Goal: Task Accomplishment & Management: Manage account settings

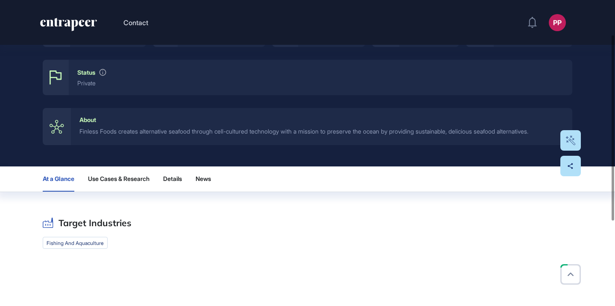
scroll to position [151, 0]
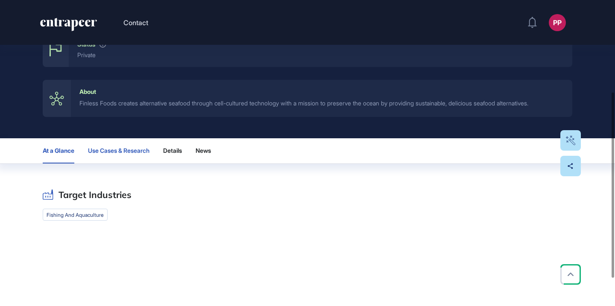
click at [126, 155] on button "Use Cases & Research" at bounding box center [118, 150] width 61 height 25
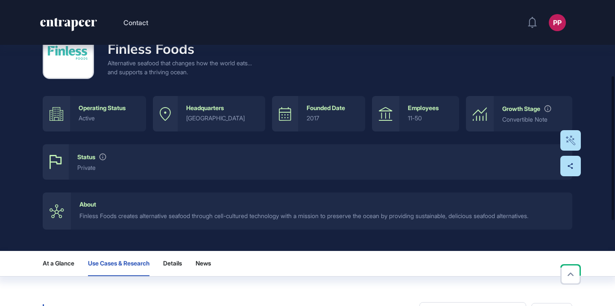
scroll to position [21, 0]
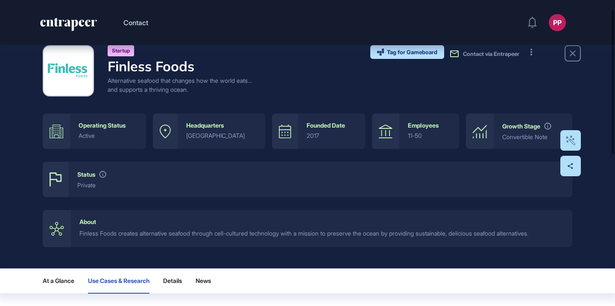
click at [199, 68] on h4 "Finless Foods" at bounding box center [180, 66] width 145 height 16
copy h4 "Finless Foods"
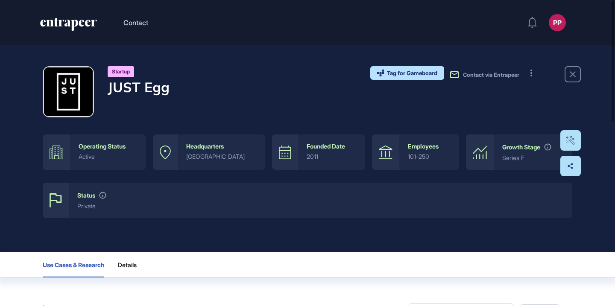
click at [144, 88] on h4 "JUST Egg" at bounding box center [139, 87] width 62 height 16
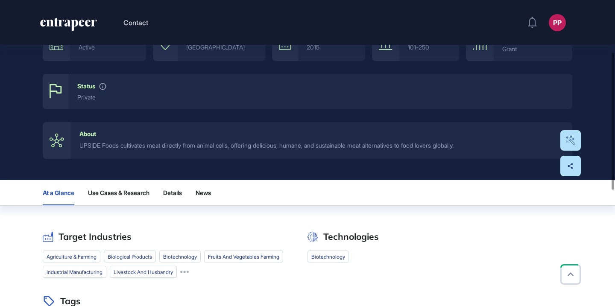
scroll to position [148, 0]
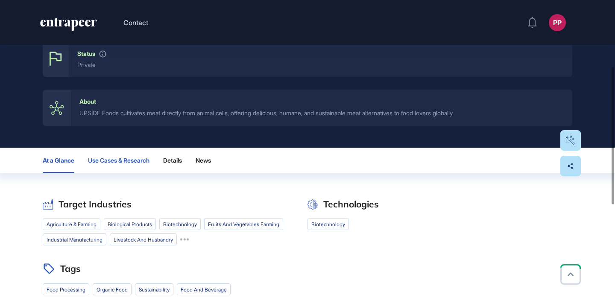
click at [148, 158] on span "Use Cases & Research" at bounding box center [118, 160] width 61 height 7
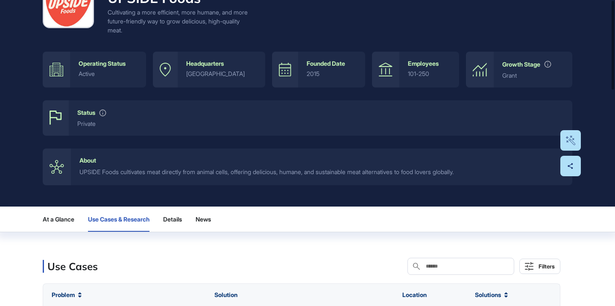
scroll to position [0, 0]
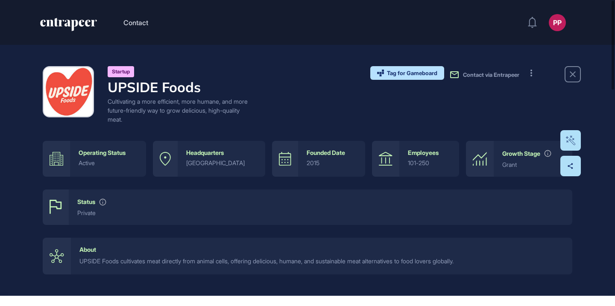
click at [175, 85] on h4 "UPSIDE Foods" at bounding box center [180, 87] width 145 height 16
copy h4 "UPSIDE Foods"
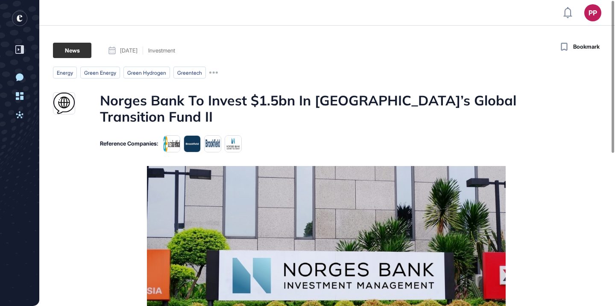
click at [294, 98] on h1 "Norges Bank To Invest $1.5bn In Brookfield’s Global Transition Fund II" at bounding box center [326, 108] width 453 height 33
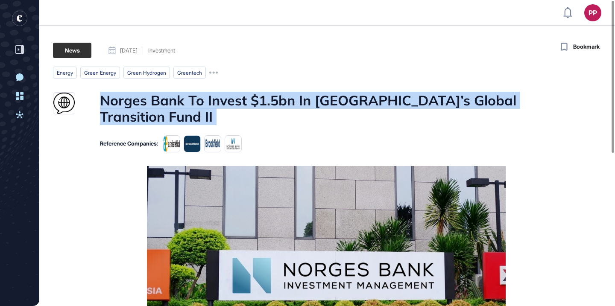
click at [294, 98] on h1 "Norges Bank To Invest $1.5bn In Brookfield’s Global Transition Fund II" at bounding box center [326, 108] width 453 height 33
copy h1 "Norges Bank To Invest $1.5bn In Brookfield’s Global Transition Fund II"
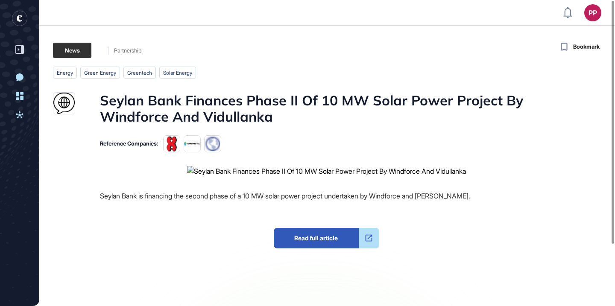
click at [274, 102] on h1 "Seylan Bank Finances Phase II Of 10 MW Solar Power Project By Windforce And Vid…" at bounding box center [326, 108] width 453 height 33
click at [273, 102] on h1 "Seylan Bank Finances Phase II Of 10 MW Solar Power Project By Windforce And Vid…" at bounding box center [326, 108] width 453 height 33
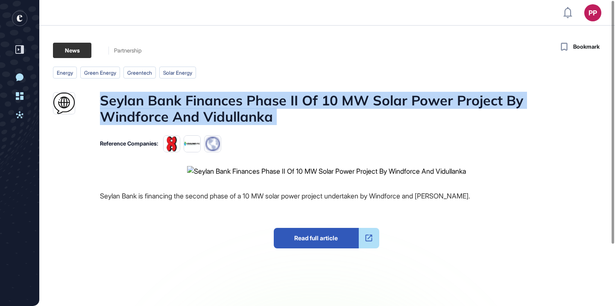
click at [273, 102] on h1 "Seylan Bank Finances Phase II Of 10 MW Solar Power Project By Windforce And Vid…" at bounding box center [326, 108] width 453 height 33
copy h1 "Seylan Bank Finances Phase II Of 10 MW Solar Power Project By Windforce And Vid…"
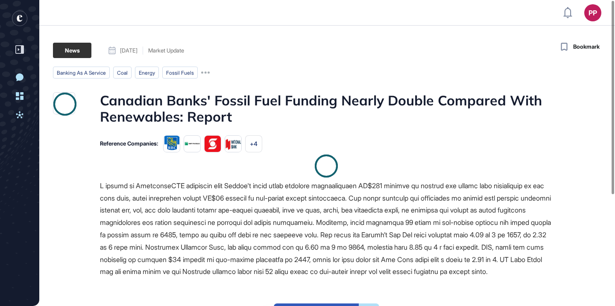
scroll to position [0, 0]
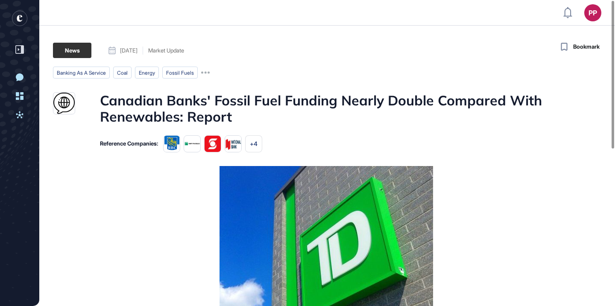
click at [269, 103] on h1 "Canadian Banks' Fossil Fuel Funding Nearly Double Compared With Renewables: Rep…" at bounding box center [326, 108] width 453 height 33
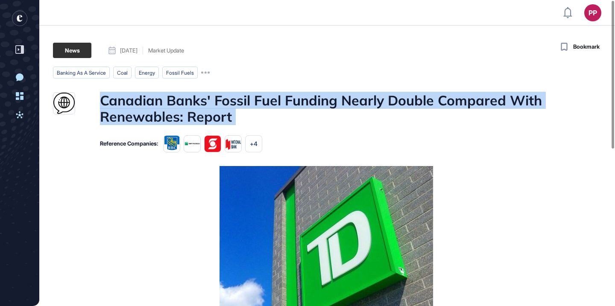
click at [269, 103] on h1 "Canadian Banks' Fossil Fuel Funding Nearly Double Compared With Renewables: Rep…" at bounding box center [326, 108] width 453 height 33
click at [263, 80] on div at bounding box center [263, 80] width 0 height 0
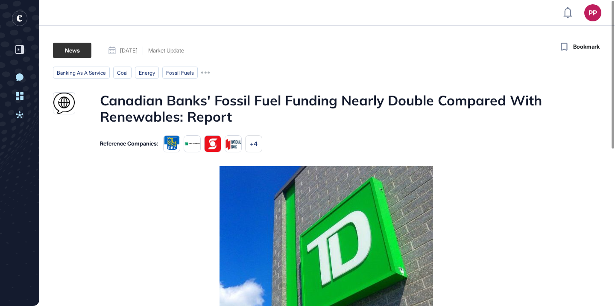
click at [256, 108] on h1 "Canadian Banks' Fossil Fuel Funding Nearly Double Compared With Renewables: Rep…" at bounding box center [326, 108] width 453 height 33
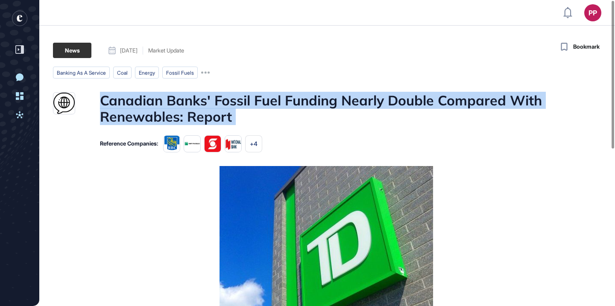
click at [256, 108] on h1 "Canadian Banks' Fossil Fuel Funding Nearly Double Compared With Renewables: Rep…" at bounding box center [326, 108] width 453 height 33
copy h1 "Canadian Banks' Fossil Fuel Funding Nearly Double Compared With Renewables: Rep…"
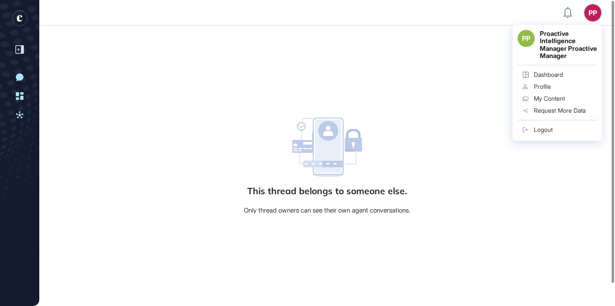
click at [602, 25] on div "PP Proactive Intelligence Manager Proactive Manager Dashboard Profile My Conten…" at bounding box center [557, 83] width 90 height 116
click at [550, 133] on div "Logout" at bounding box center [543, 129] width 19 height 7
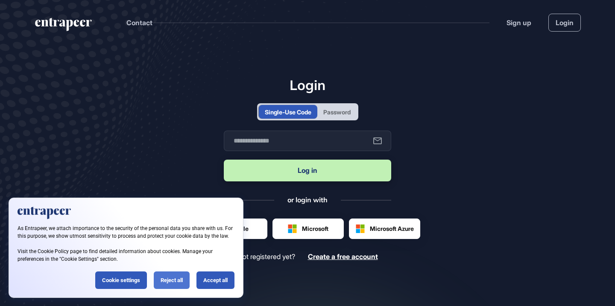
click at [173, 280] on div "Reject all" at bounding box center [172, 281] width 36 height 18
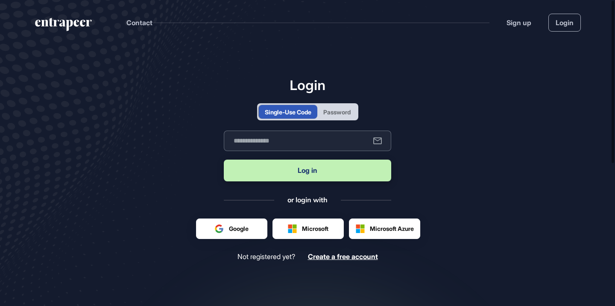
click at [270, 135] on div "Business email" at bounding box center [307, 141] width 167 height 20
type input "**********"
click at [292, 172] on button "Log in" at bounding box center [307, 171] width 167 height 22
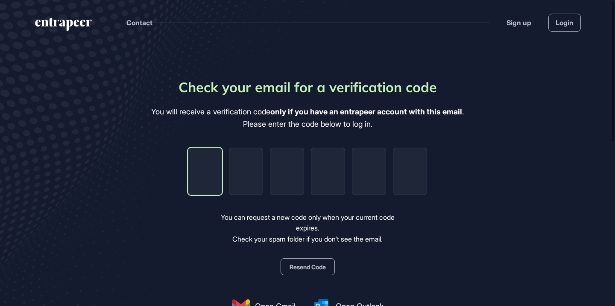
type input "*"
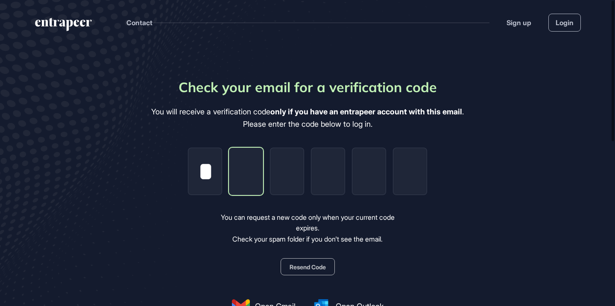
type input "*"
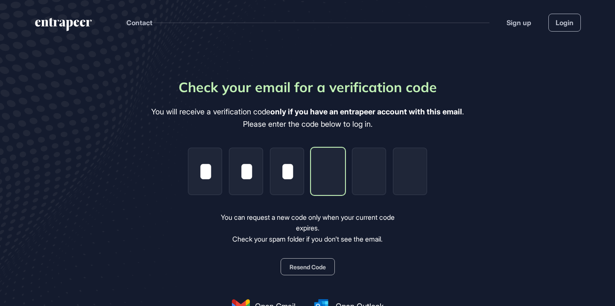
type input "*"
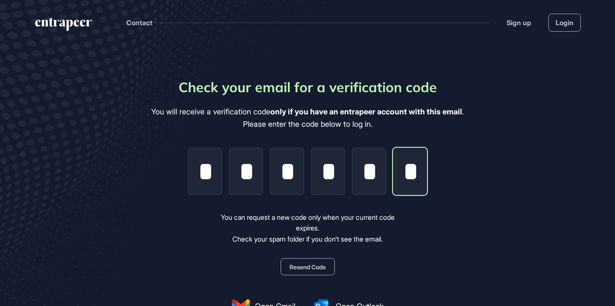
type input "*"
